Goal: Task Accomplishment & Management: Manage account settings

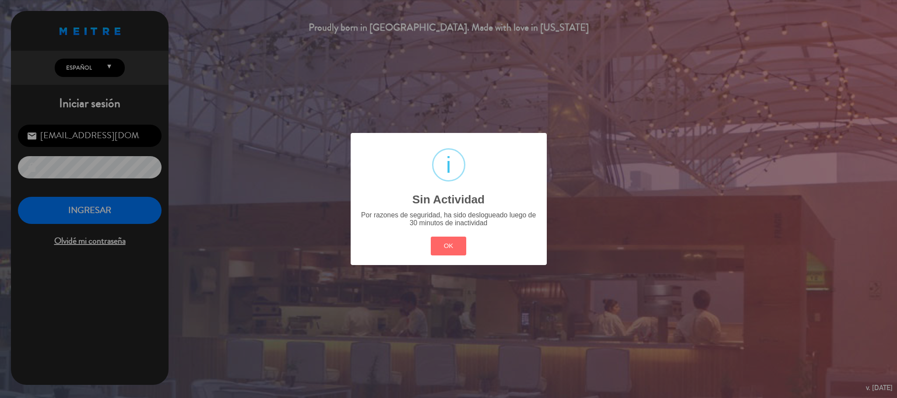
scroll to position [339, 0]
click at [463, 262] on div "? ! i Sin Actividad × Por razones de seguridad, ha sido deslogueado luego de 30…" at bounding box center [449, 199] width 196 height 132
click at [451, 246] on button "OK" at bounding box center [448, 246] width 35 height 19
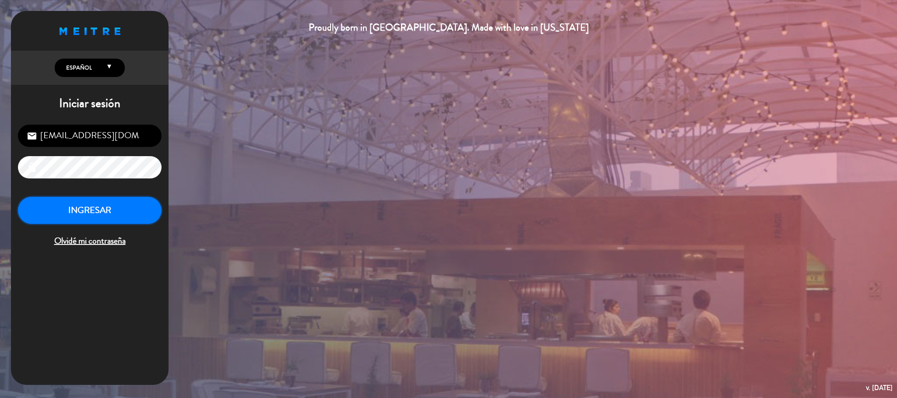
click at [133, 217] on button "INGRESAR" at bounding box center [90, 211] width 144 height 28
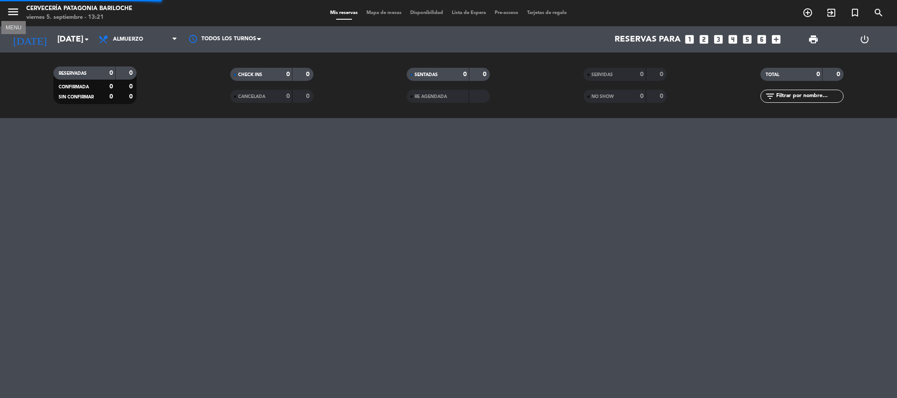
click at [18, 11] on icon "menu" at bounding box center [13, 11] width 13 height 13
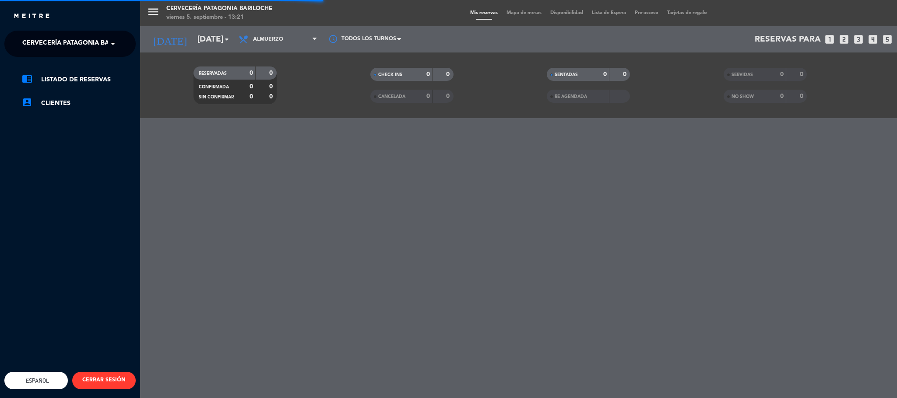
click at [50, 38] on span "Cervecería Patagonia Bariloche" at bounding box center [79, 44] width 114 height 18
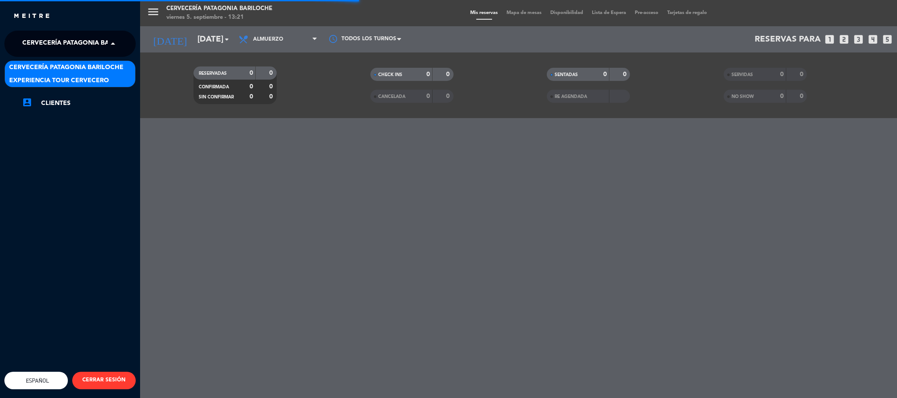
click at [66, 80] on span "Experiencia Tour Cervecero" at bounding box center [59, 81] width 100 height 10
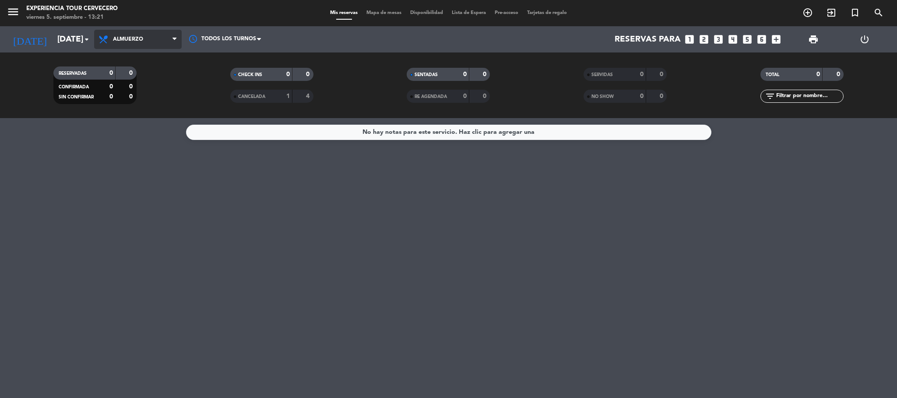
click at [123, 43] on span "Almuerzo" at bounding box center [138, 39] width 88 height 19
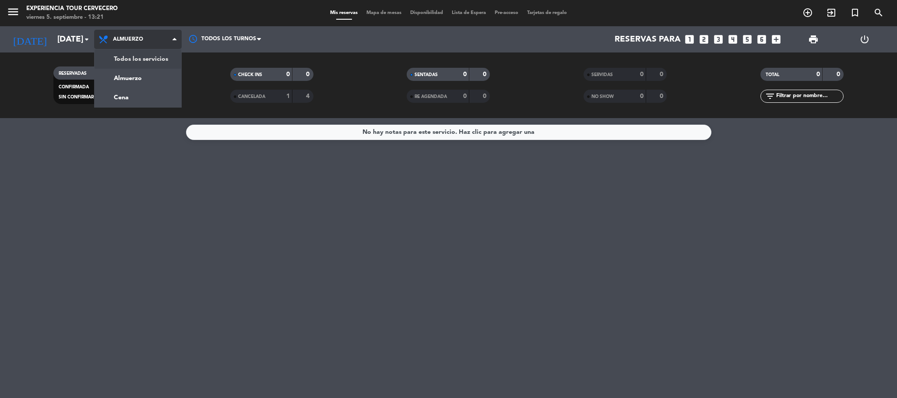
click at [129, 56] on div "menu Experiencia Tour Cervecero [DATE] 5. septiembre - 13:21 Mis reservas Mapa …" at bounding box center [448, 59] width 897 height 118
